Goal: Transaction & Acquisition: Download file/media

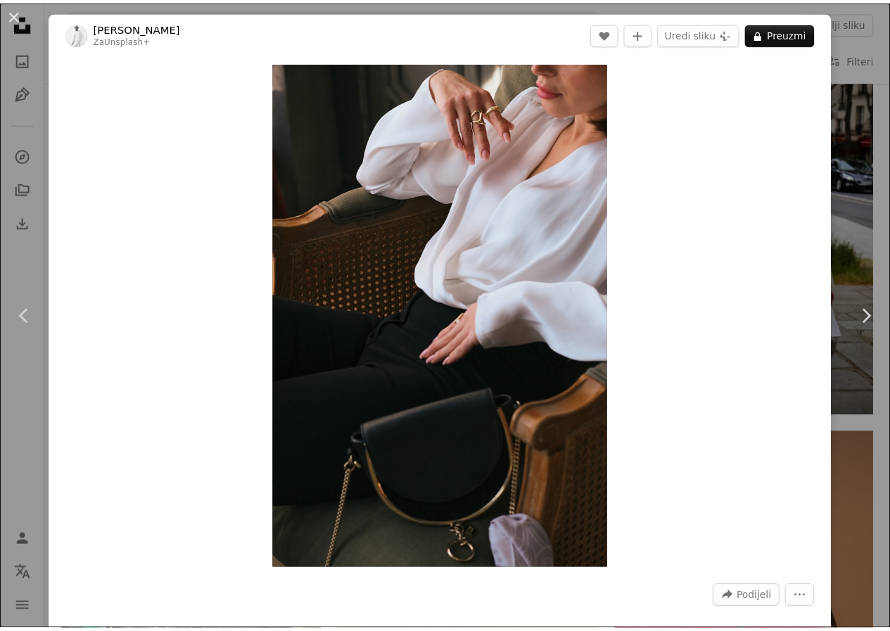
scroll to position [37013, 0]
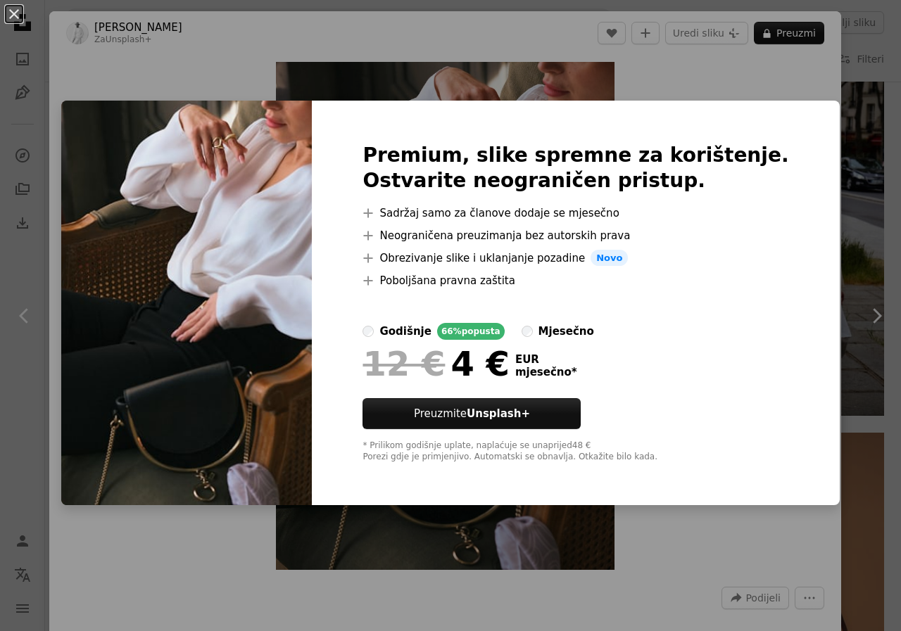
click at [92, 64] on div "An X shape Premium, slike spremne za korištenje. Ostvarite neograničen pristup.…" at bounding box center [450, 315] width 901 height 631
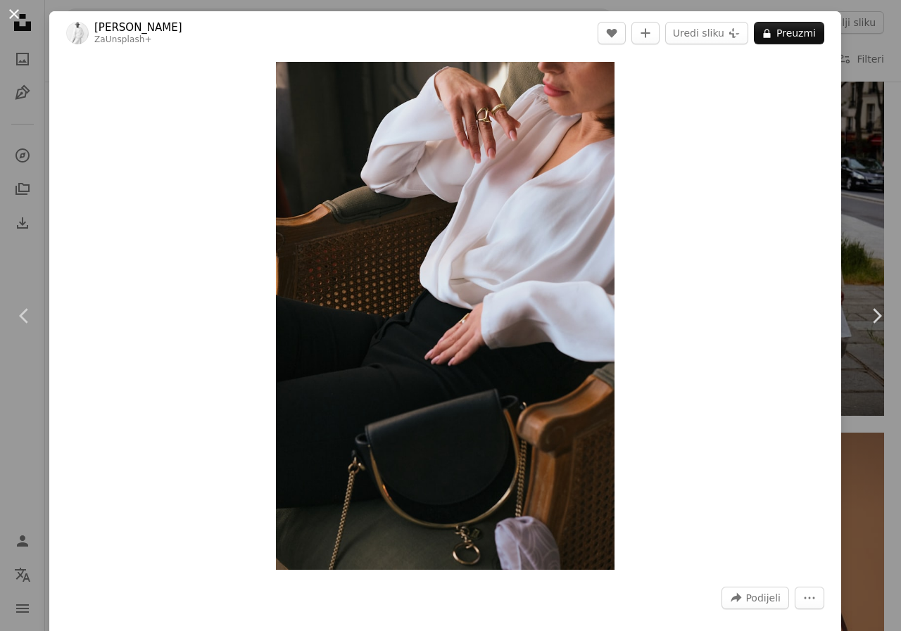
click at [20, 16] on button "An X shape" at bounding box center [14, 14] width 17 height 17
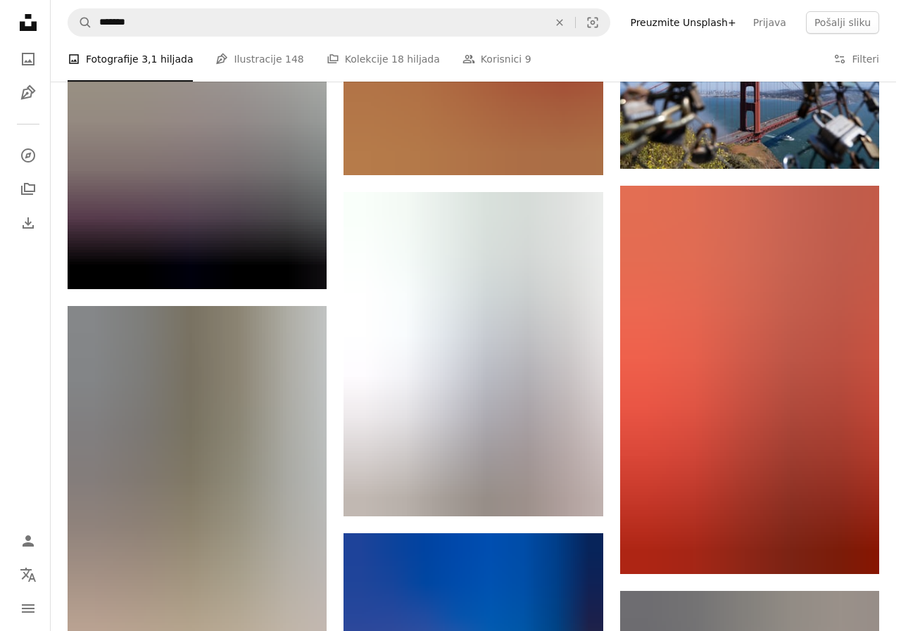
scroll to position [43841, 0]
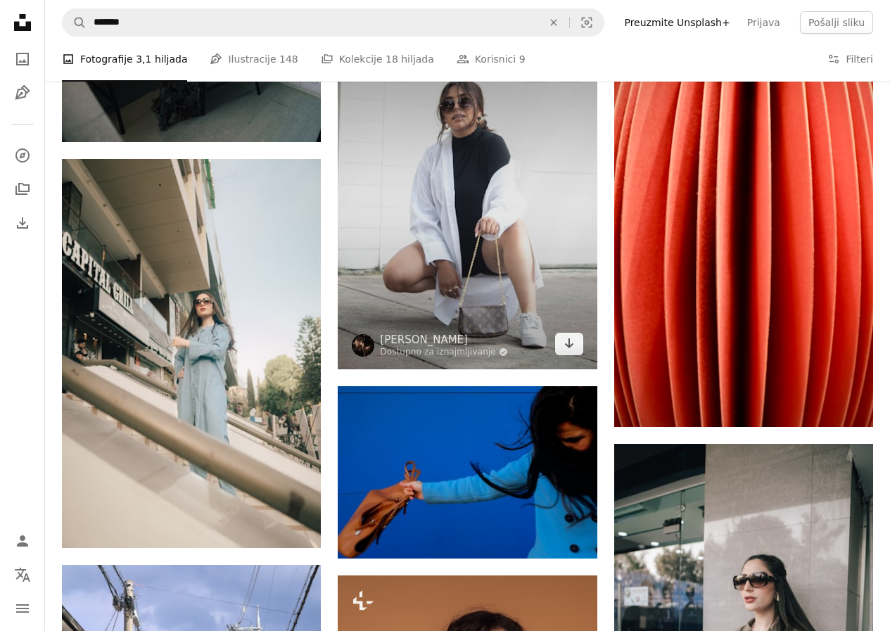
click at [455, 187] on img at bounding box center [467, 207] width 259 height 324
click at [499, 255] on img at bounding box center [467, 207] width 259 height 324
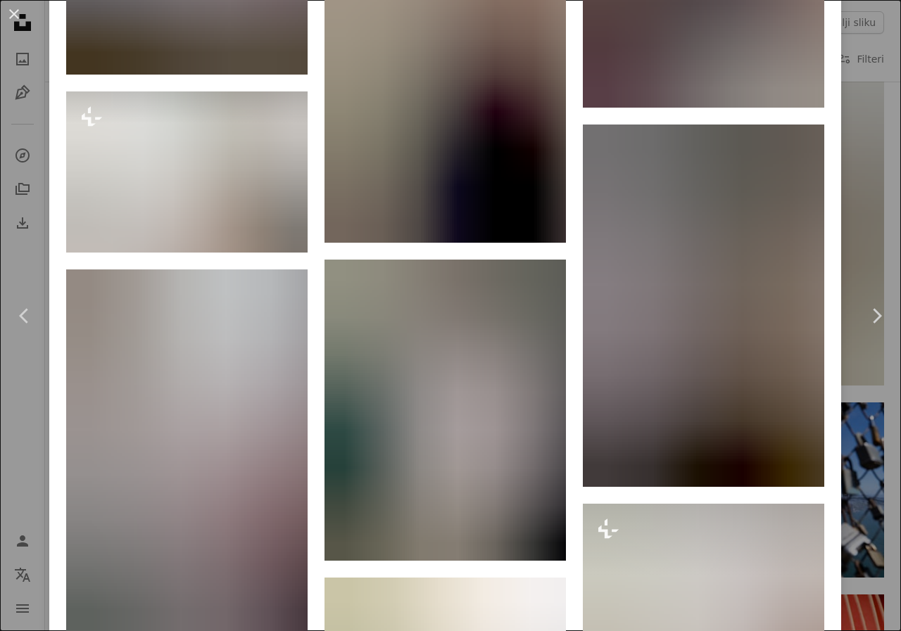
scroll to position [12247, 0]
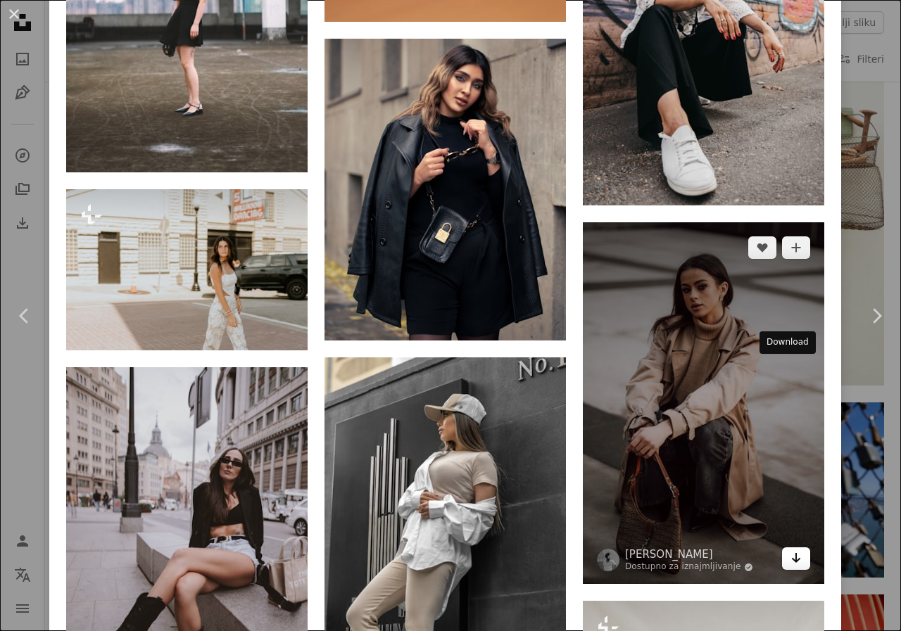
click at [792, 548] on link "Arrow pointing down" at bounding box center [796, 559] width 28 height 23
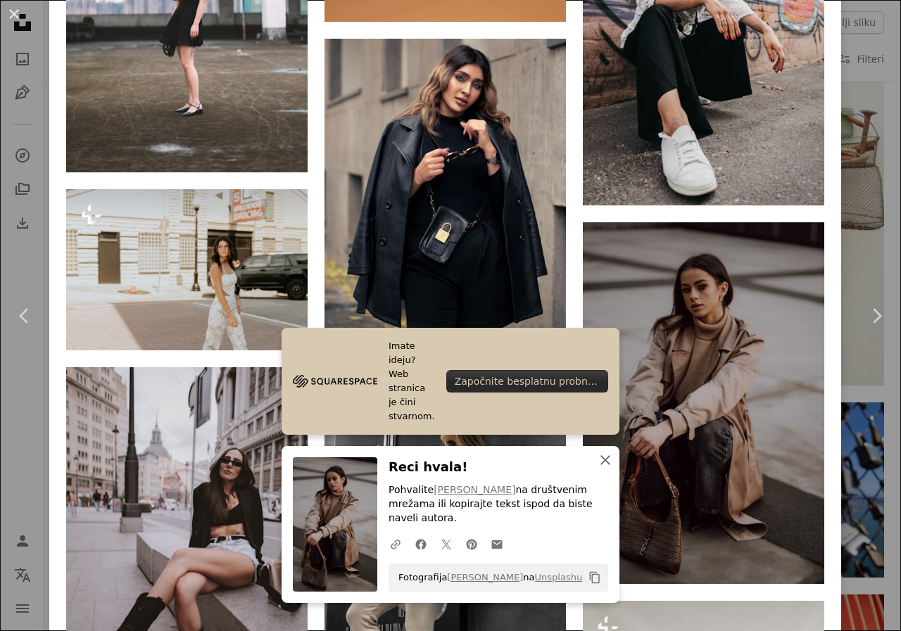
click at [603, 460] on icon "An X shape" at bounding box center [605, 460] width 17 height 17
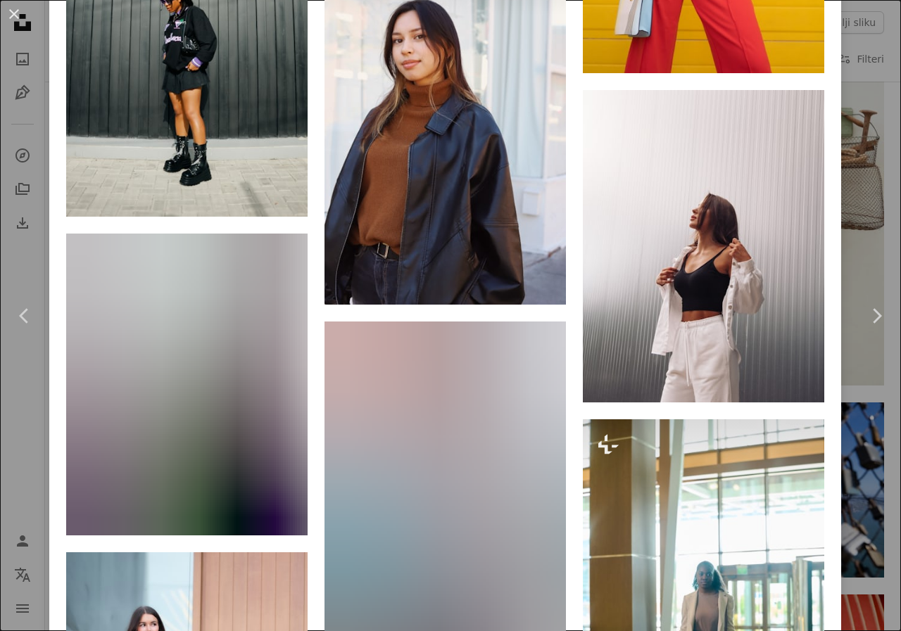
scroll to position [26608, 0]
